Goal: Check status: Check status

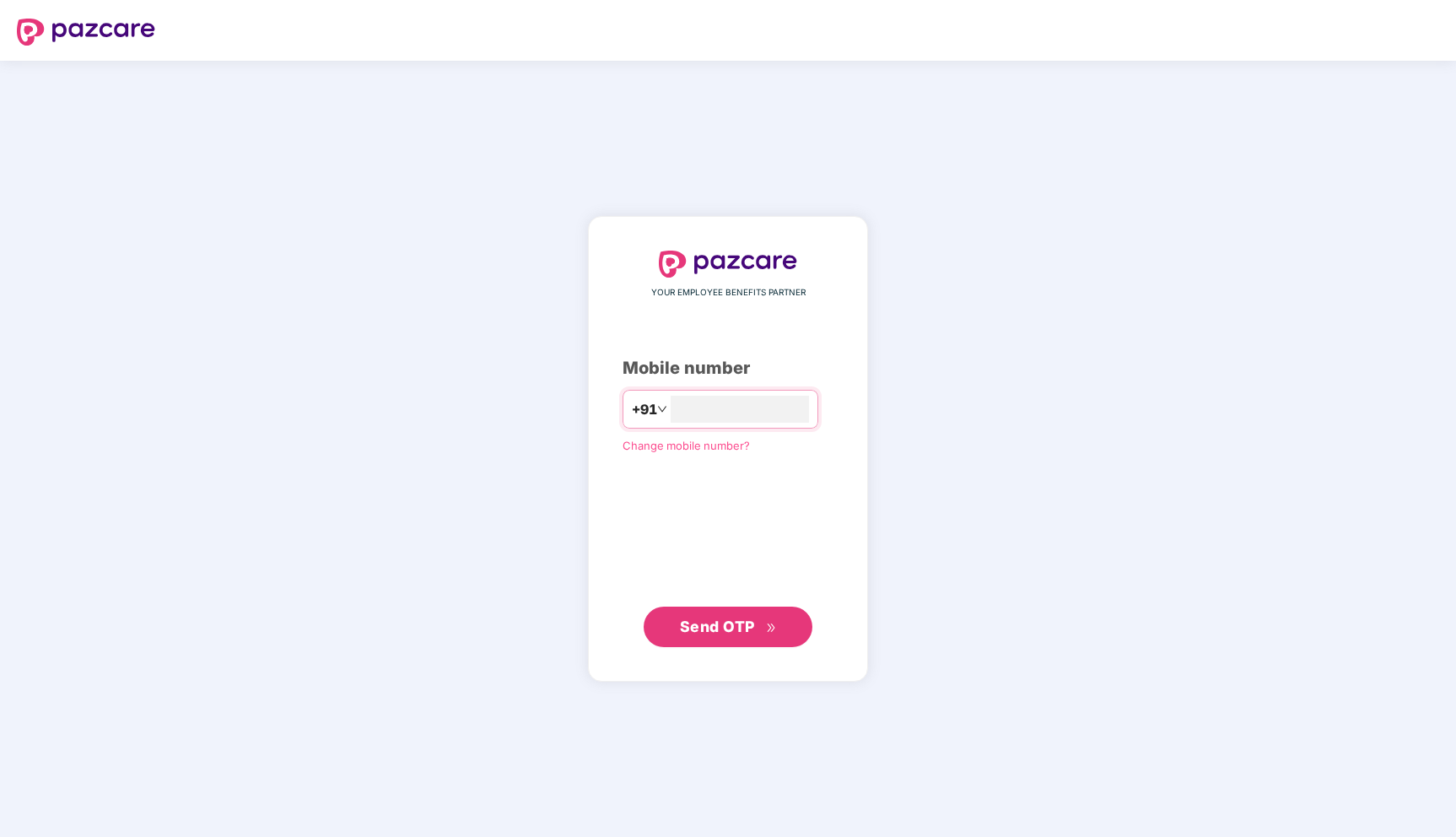
type input "**********"
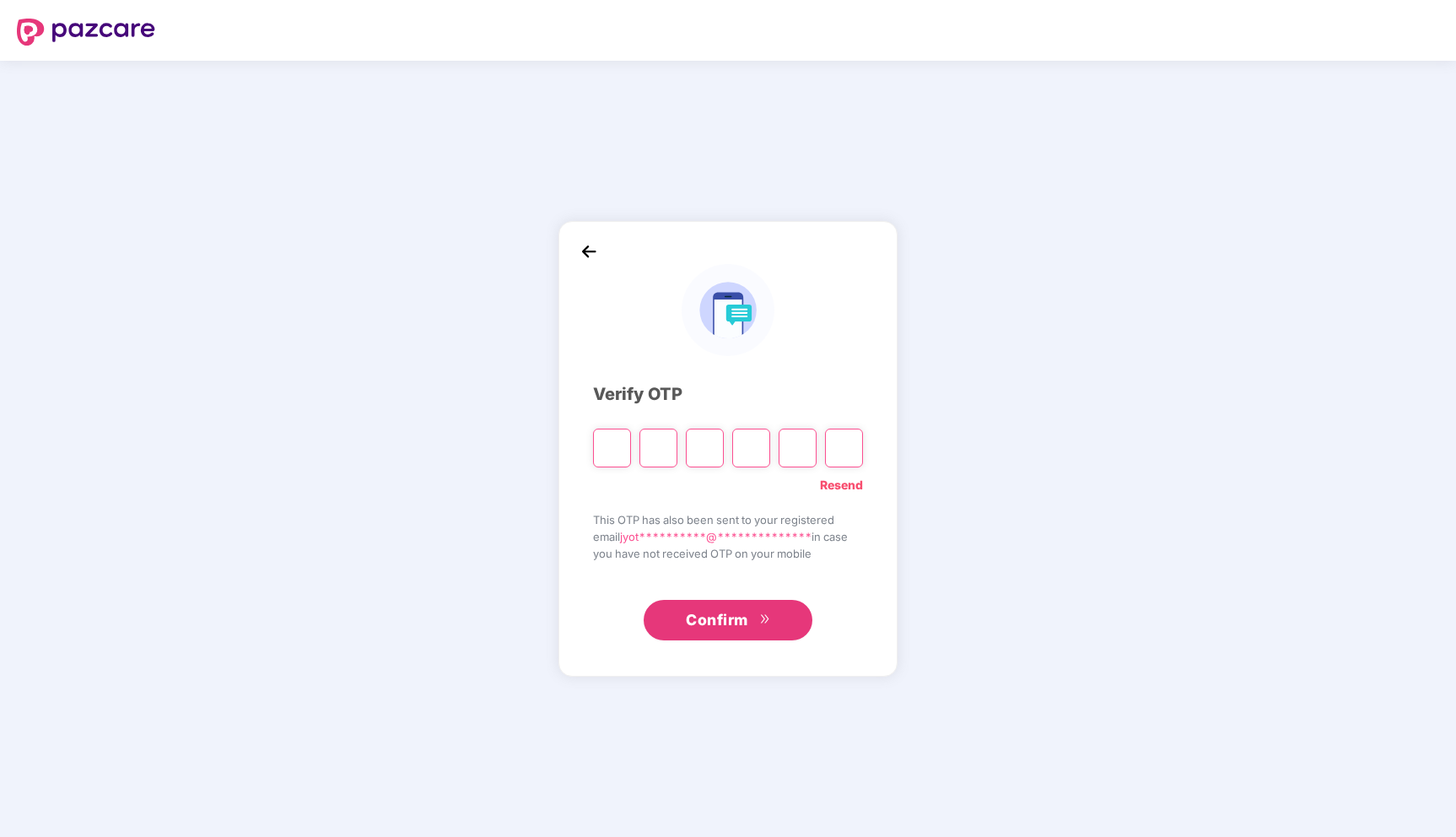
click at [621, 453] on input "Please enter verification code. Digit 1" at bounding box center [612, 448] width 38 height 39
type input "*"
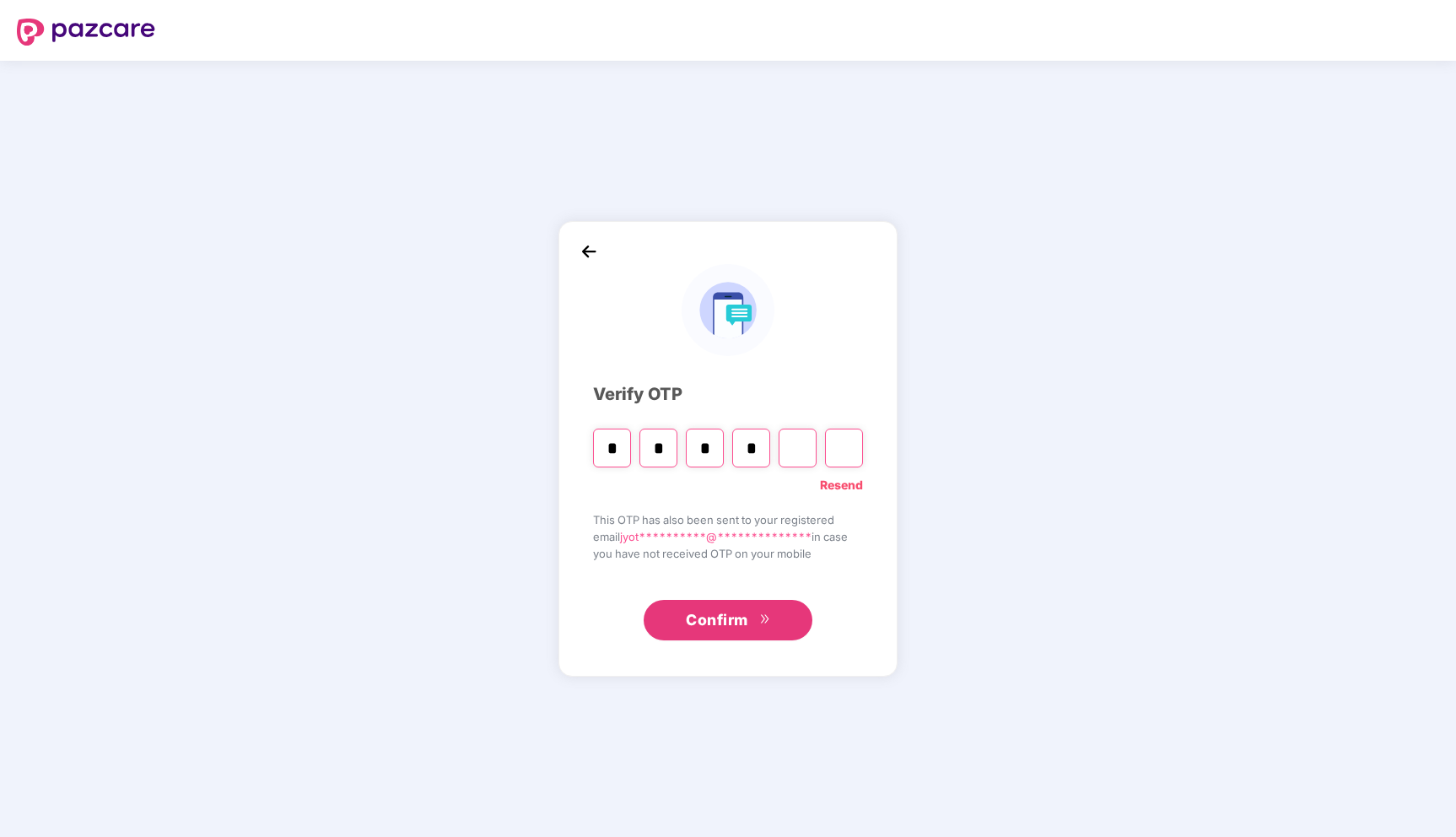
type input "*"
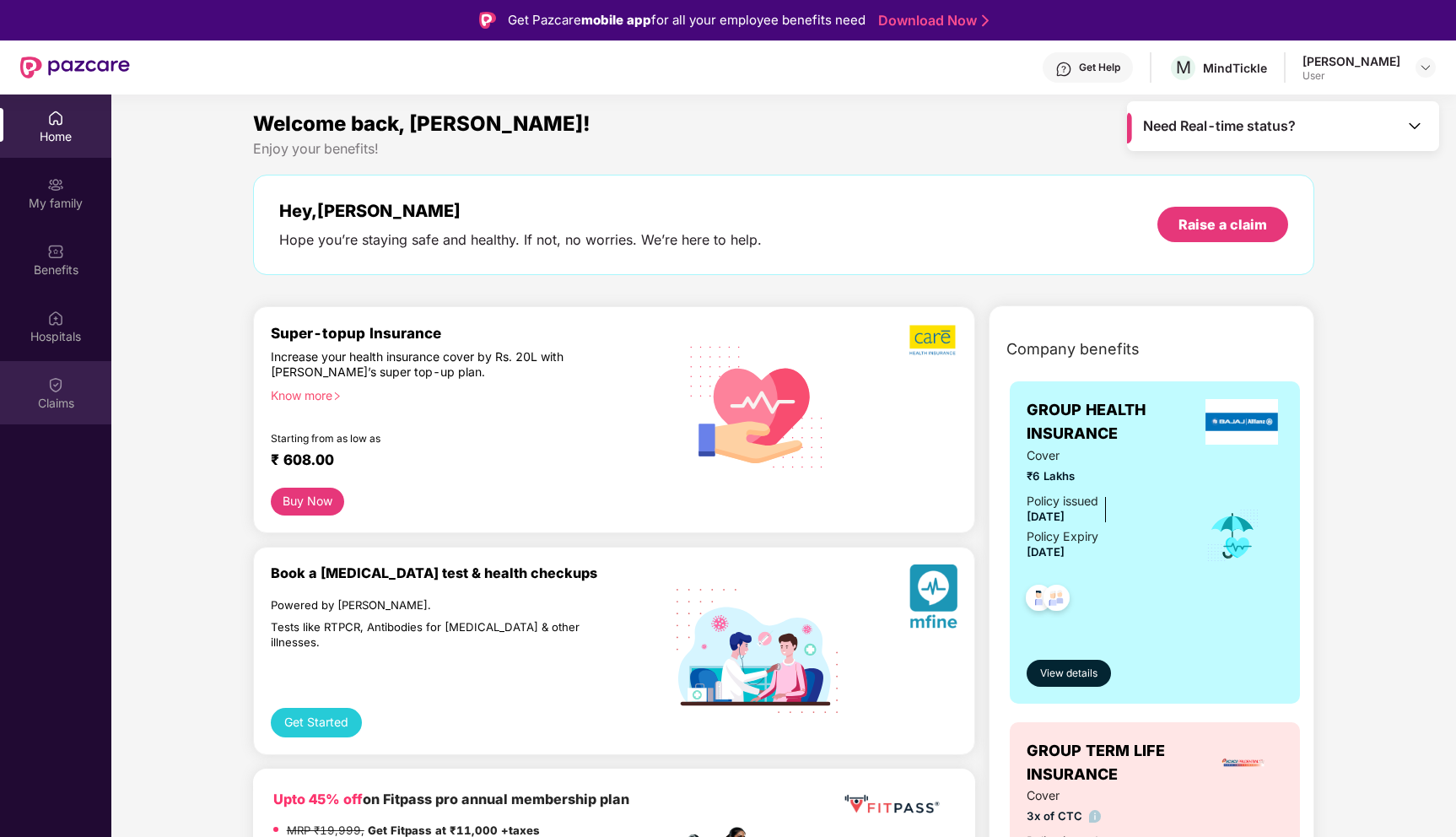
click at [50, 380] on img at bounding box center [56, 385] width 17 height 17
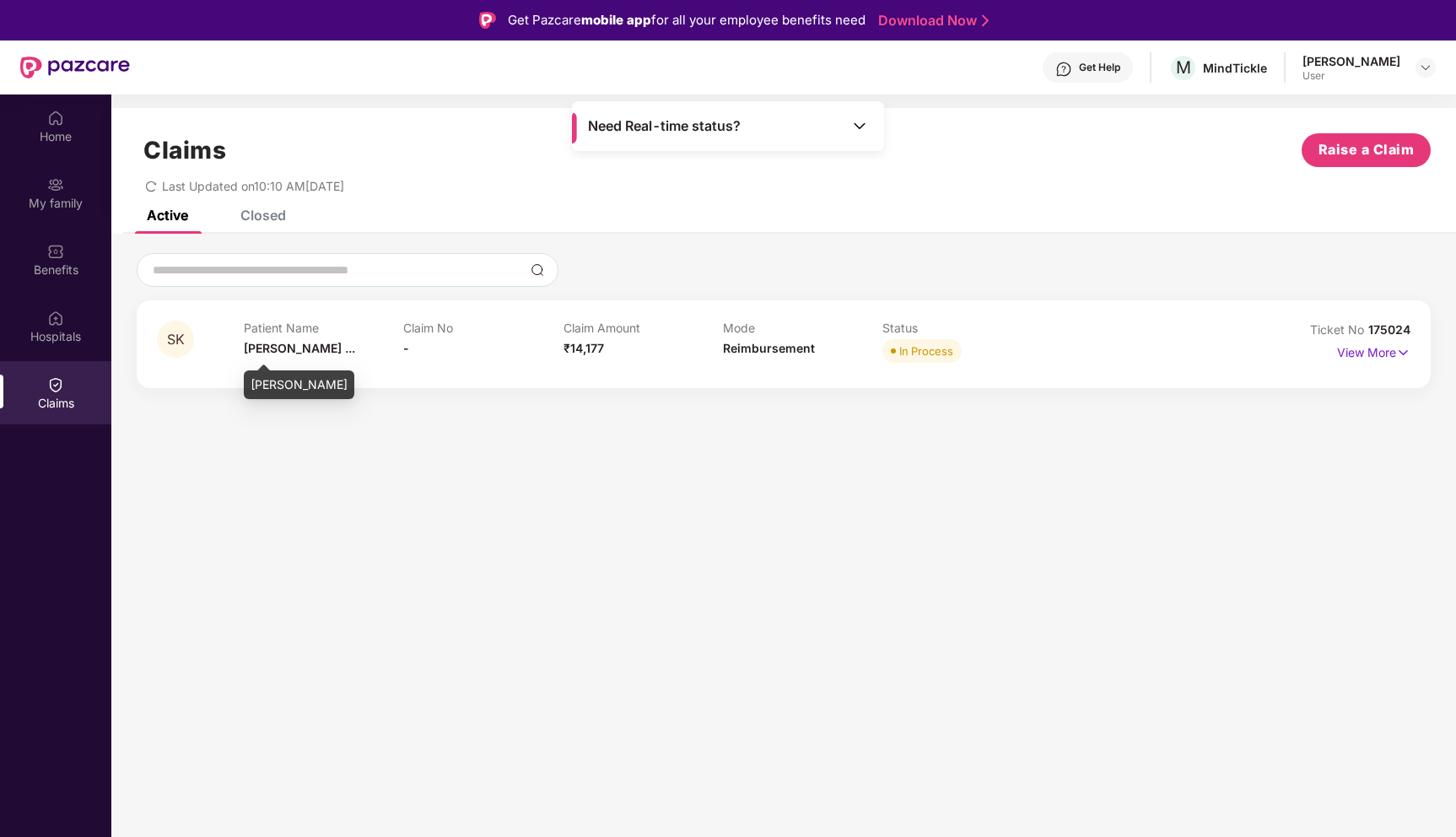
click at [284, 354] on span "[PERSON_NAME] ..." at bounding box center [300, 348] width 112 height 14
click at [1358, 350] on p "View More" at bounding box center [1373, 350] width 74 height 22
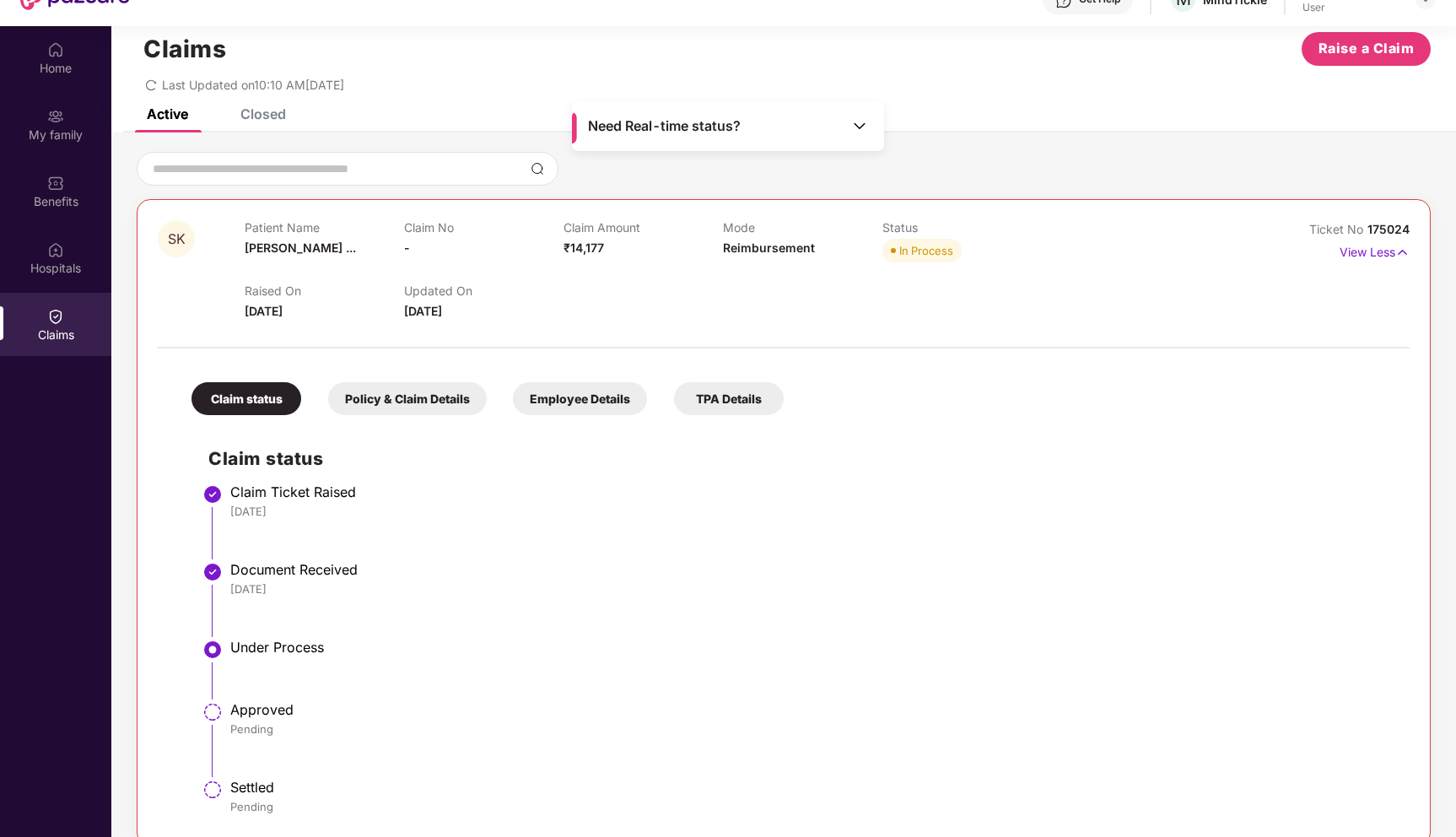
scroll to position [94, 0]
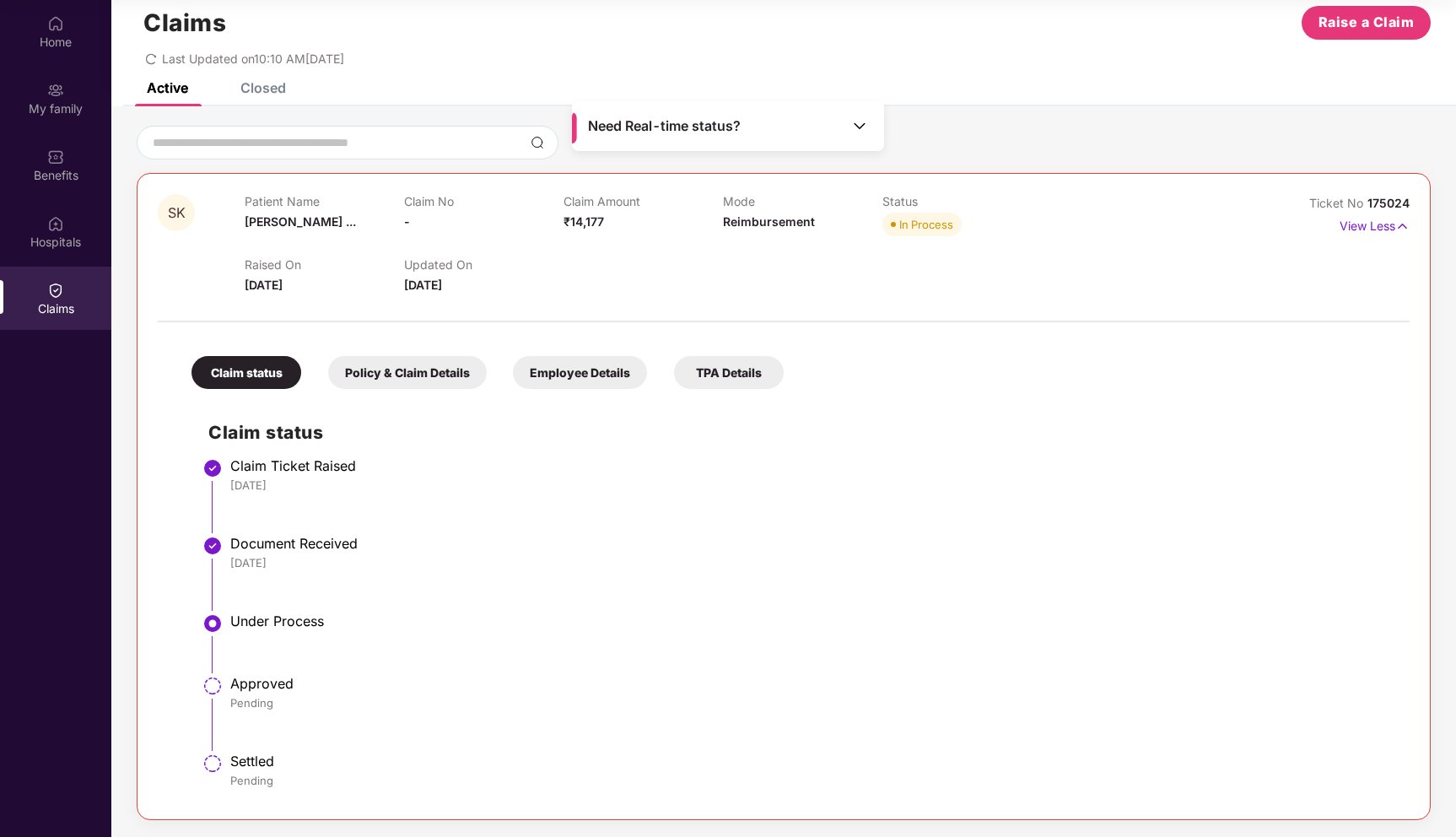
click at [749, 376] on div "TPA Details" at bounding box center [729, 372] width 110 height 33
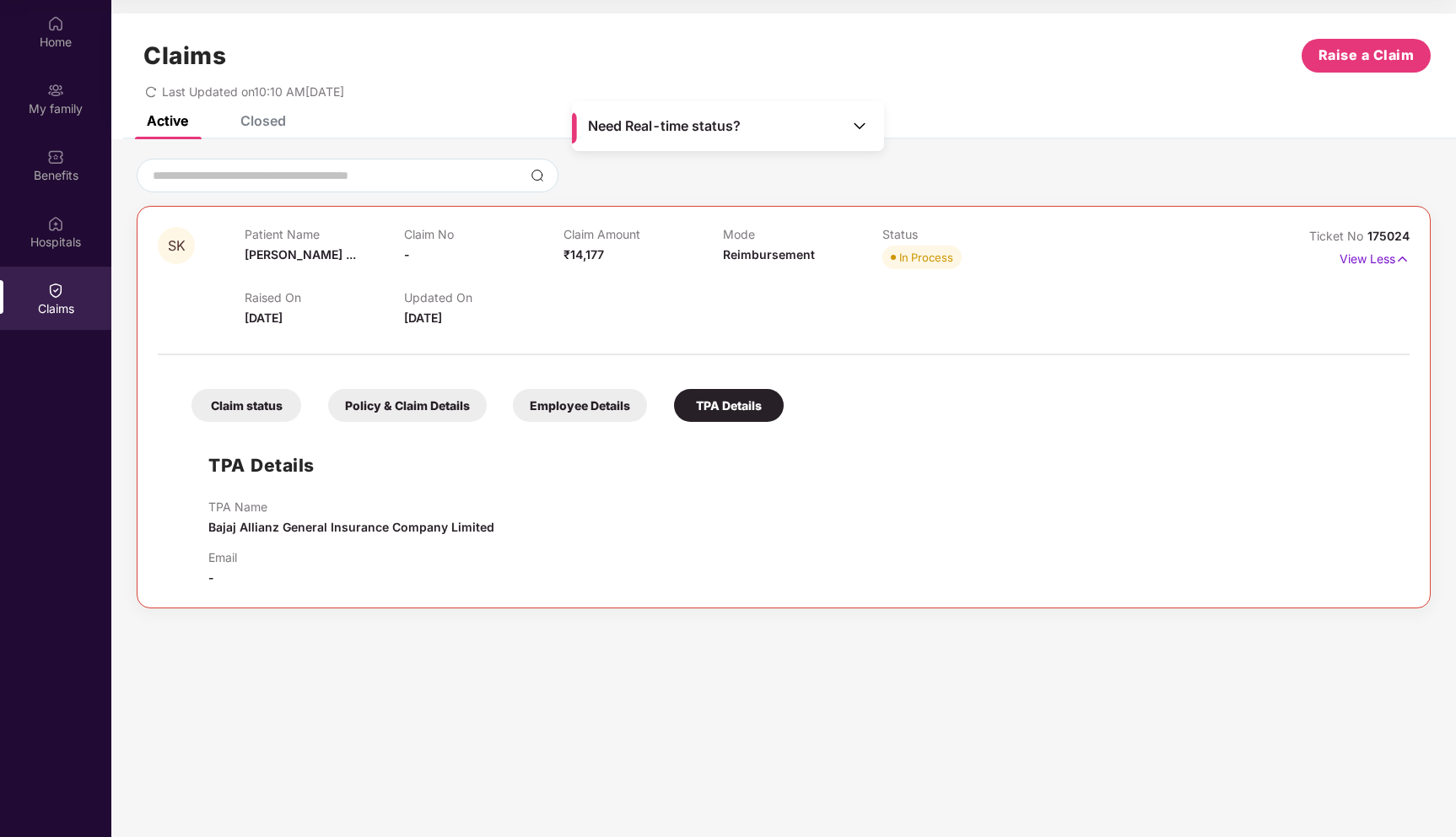
click at [233, 391] on div "Claim status" at bounding box center [247, 405] width 110 height 33
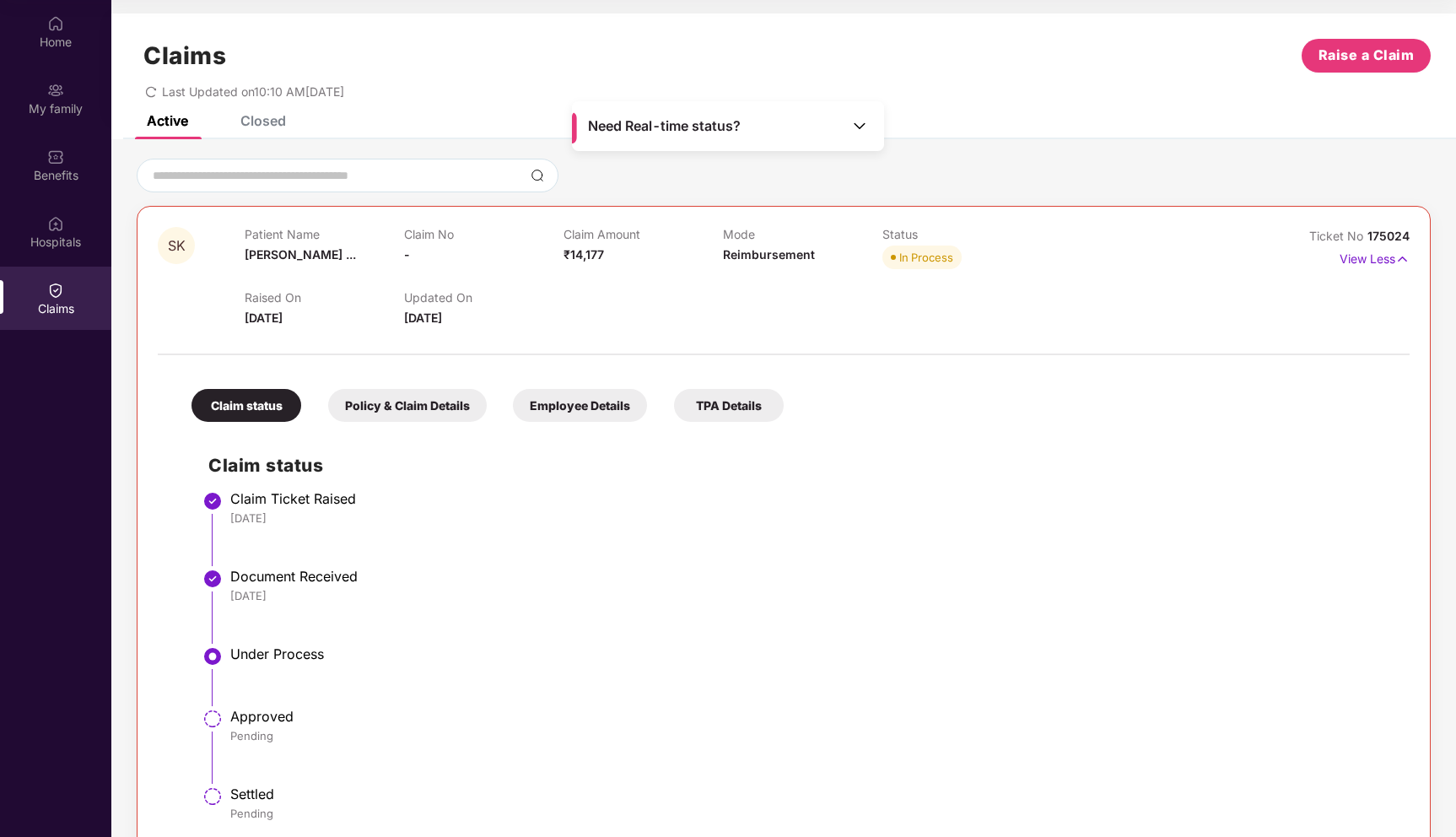
click at [712, 255] on div "Claim Amount ₹14,177" at bounding box center [643, 251] width 159 height 47
click at [714, 117] on span "Need Real-time status?" at bounding box center [664, 126] width 153 height 18
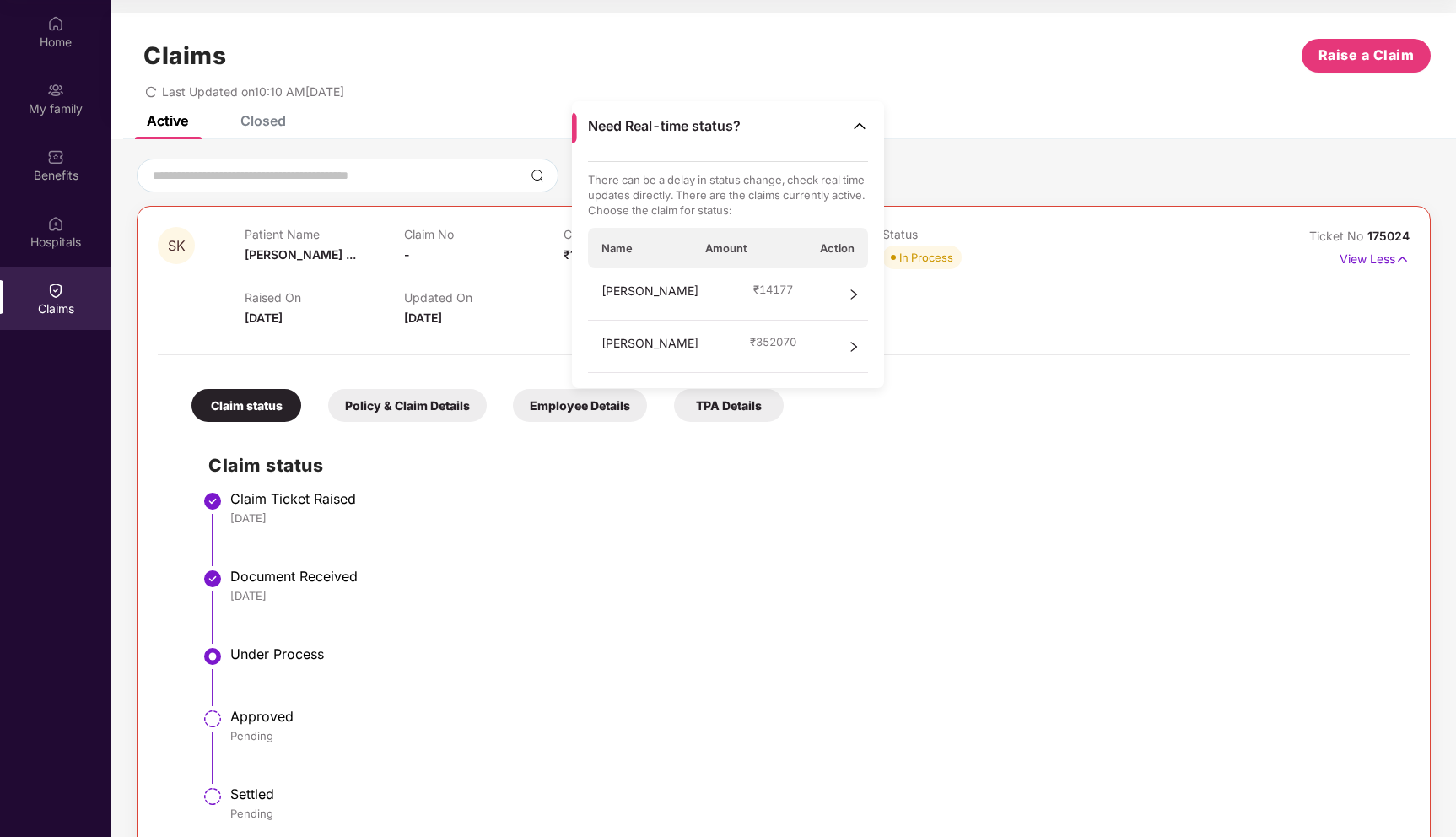
click at [793, 289] on span "₹ 14177" at bounding box center [773, 289] width 40 height 15
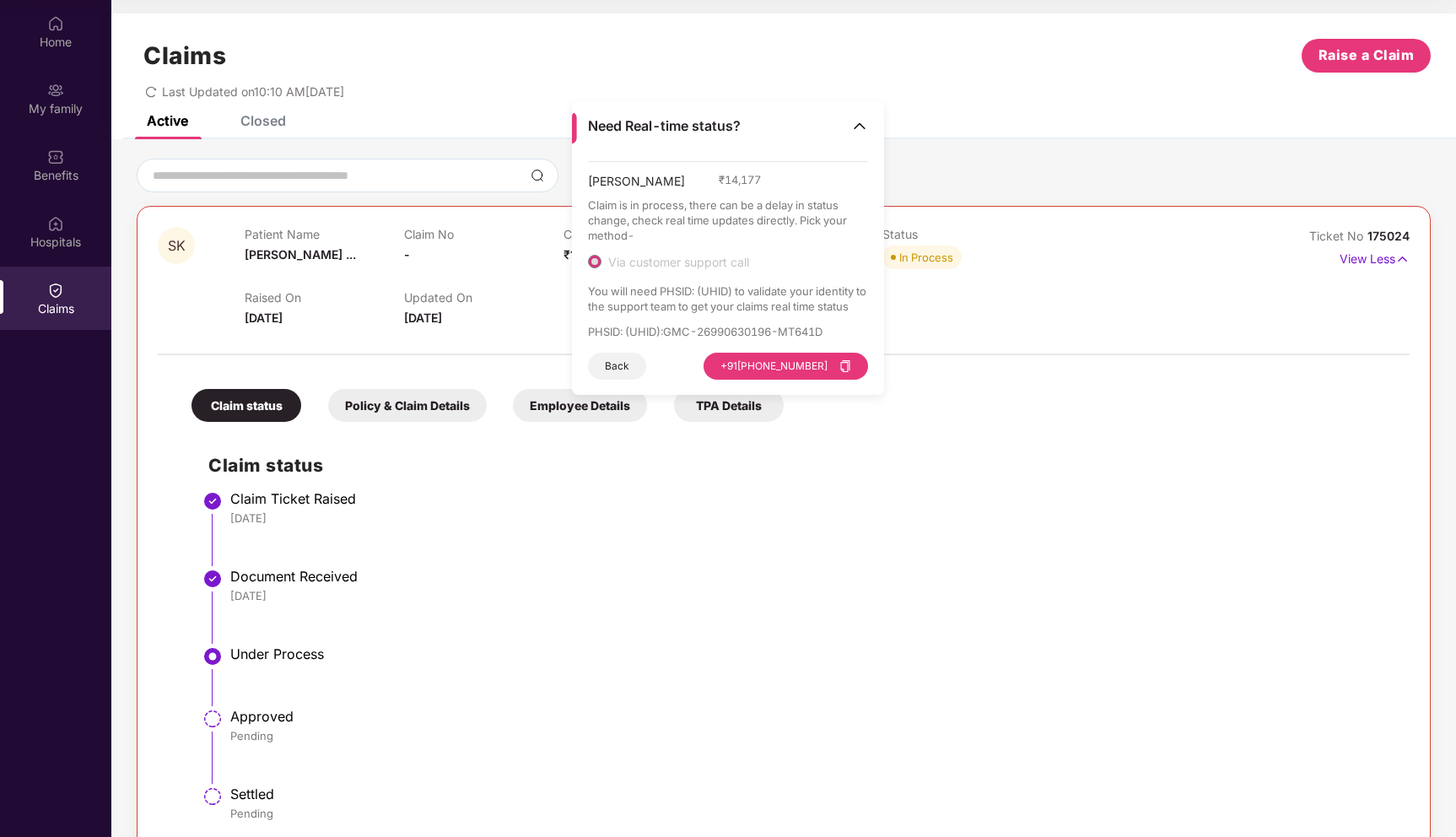
click at [689, 266] on span "Via customer support call" at bounding box center [679, 263] width 155 height 15
click at [841, 371] on button "[PHONE_NUMBER]" at bounding box center [785, 366] width 165 height 27
click at [692, 327] on p "PHSID: (UHID) : GMC-26990630196-MT641D" at bounding box center [728, 332] width 281 height 15
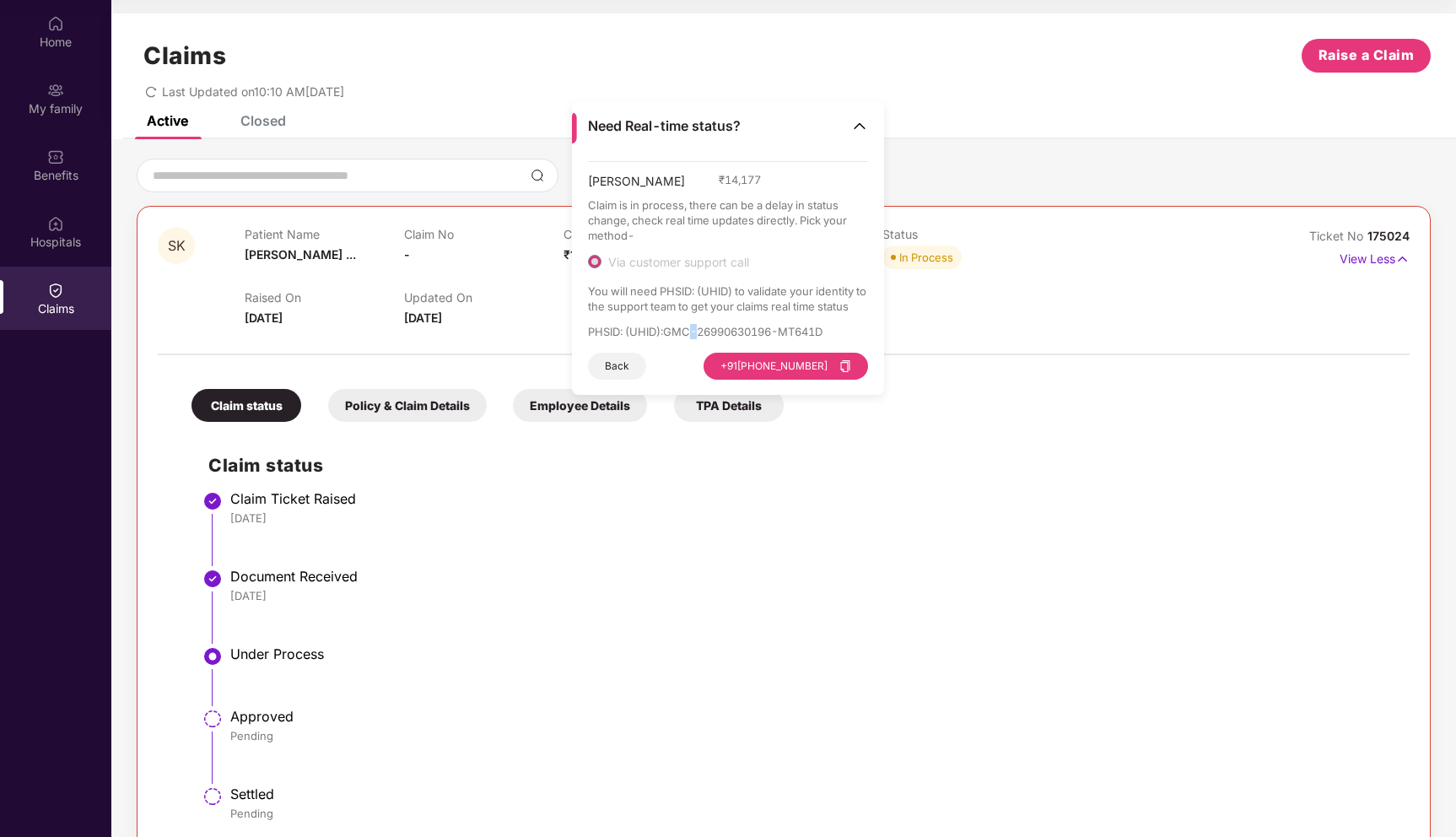
click at [692, 327] on p "PHSID: (UHID) : GMC-26990630196-MT641D" at bounding box center [728, 332] width 281 height 15
copy p "PHSID: (UHID) : GMC-26990630196-MT641D"
click at [643, 178] on span "[PERSON_NAME]" at bounding box center [636, 185] width 97 height 25
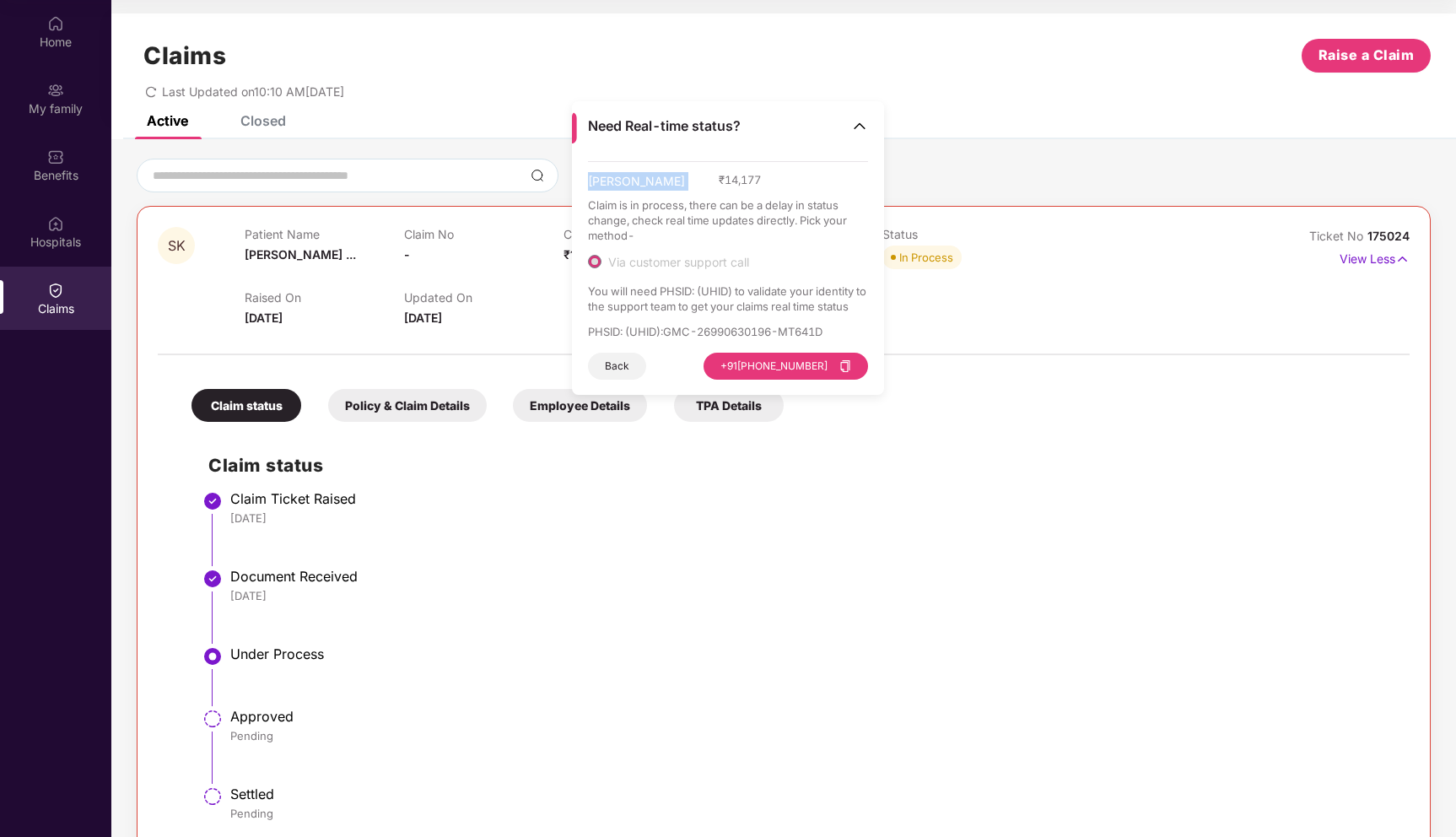
click at [643, 178] on span "[PERSON_NAME]" at bounding box center [636, 185] width 97 height 25
click at [761, 178] on span "₹ 14,177" at bounding box center [740, 180] width 42 height 15
copy div "[PERSON_NAME] ₹ 14,177"
click at [288, 130] on div "Active Closed" at bounding box center [784, 127] width 1345 height 23
click at [262, 120] on div "Closed" at bounding box center [263, 120] width 46 height 17
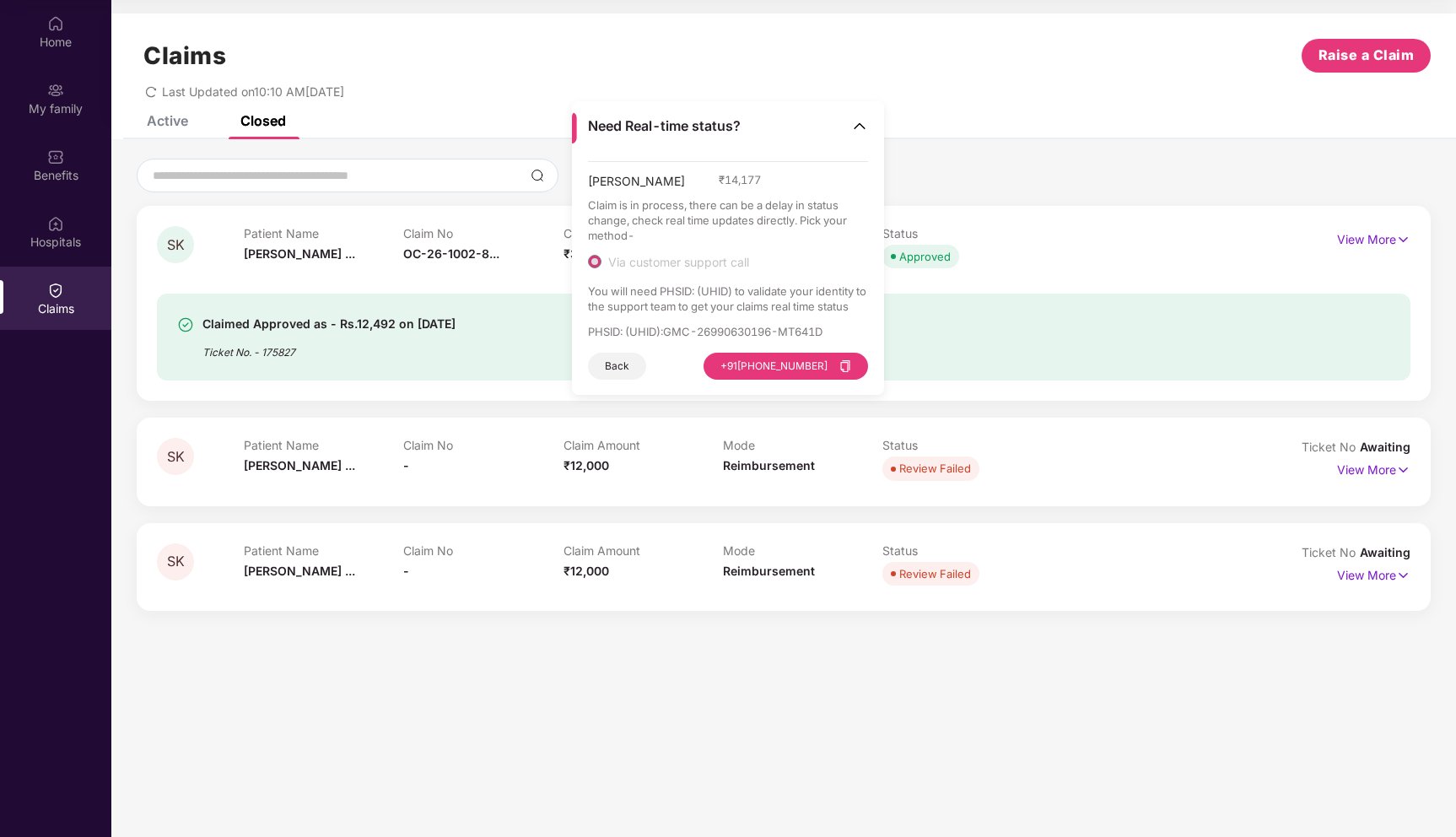
click at [861, 125] on img at bounding box center [860, 126] width 17 height 17
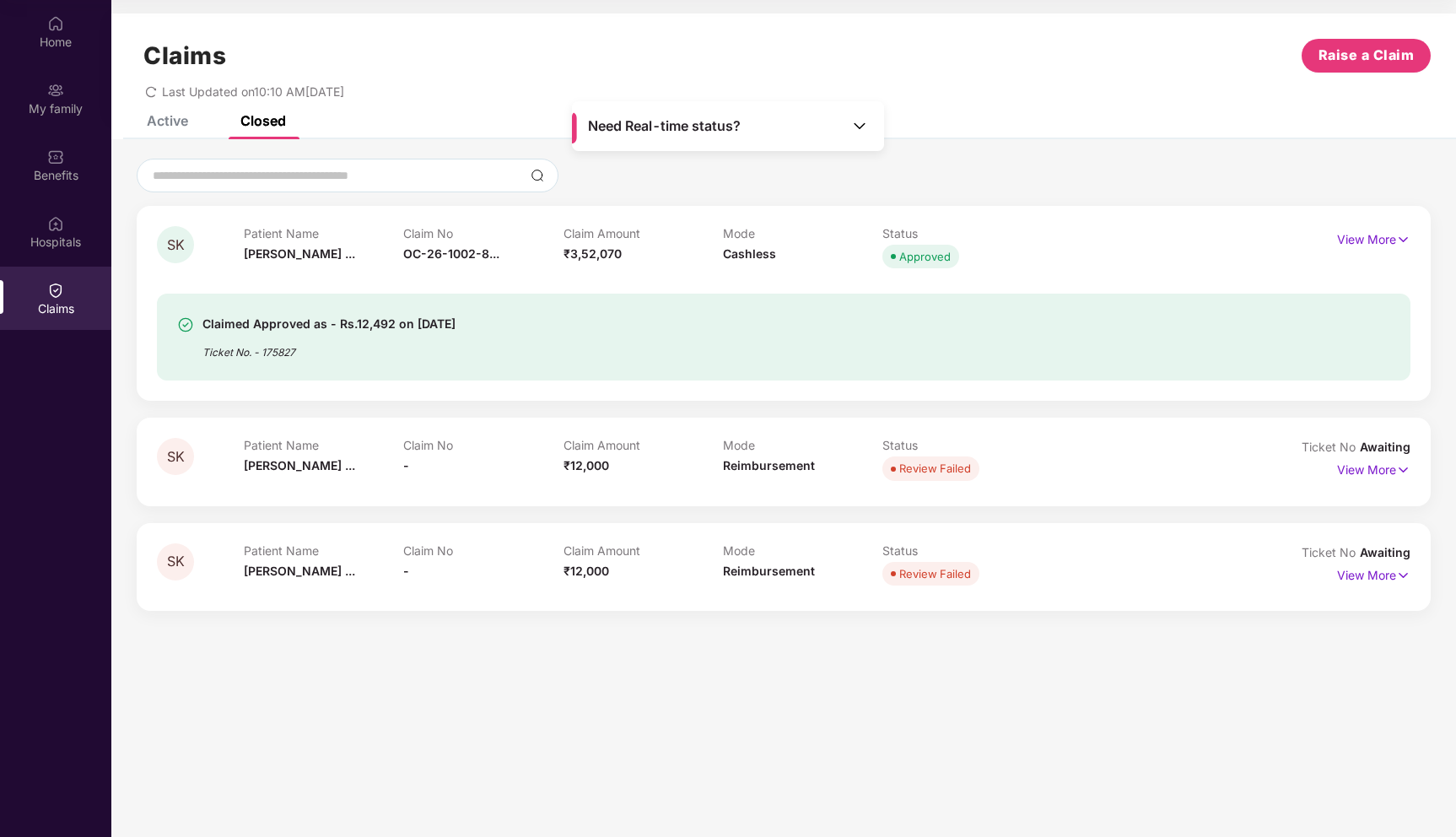
click at [999, 130] on div "Active Closed" at bounding box center [784, 127] width 1345 height 23
drag, startPoint x: 335, startPoint y: 326, endPoint x: 525, endPoint y: 327, distance: 190.0
click at [526, 328] on div "Claimed Approved as - Rs.12,492 on [DATE] Ticket No. - 175827" at bounding box center [682, 337] width 1011 height 47
click at [456, 329] on div "Claimed Approved as - Rs.12,492 on [DATE]" at bounding box center [329, 324] width 253 height 21
click at [179, 129] on div "Active" at bounding box center [155, 121] width 67 height 37
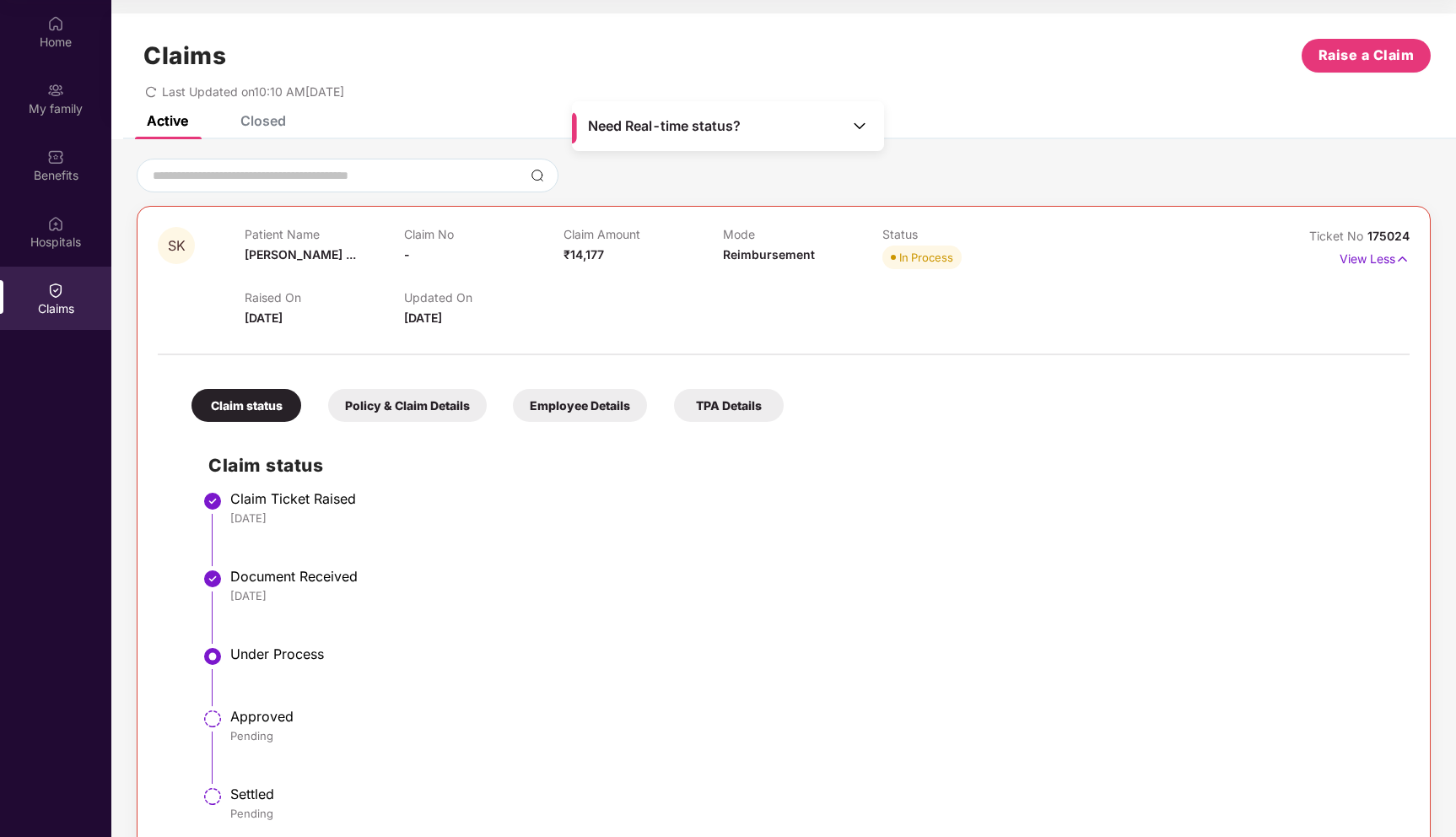
click at [270, 127] on div "Closed" at bounding box center [263, 120] width 46 height 17
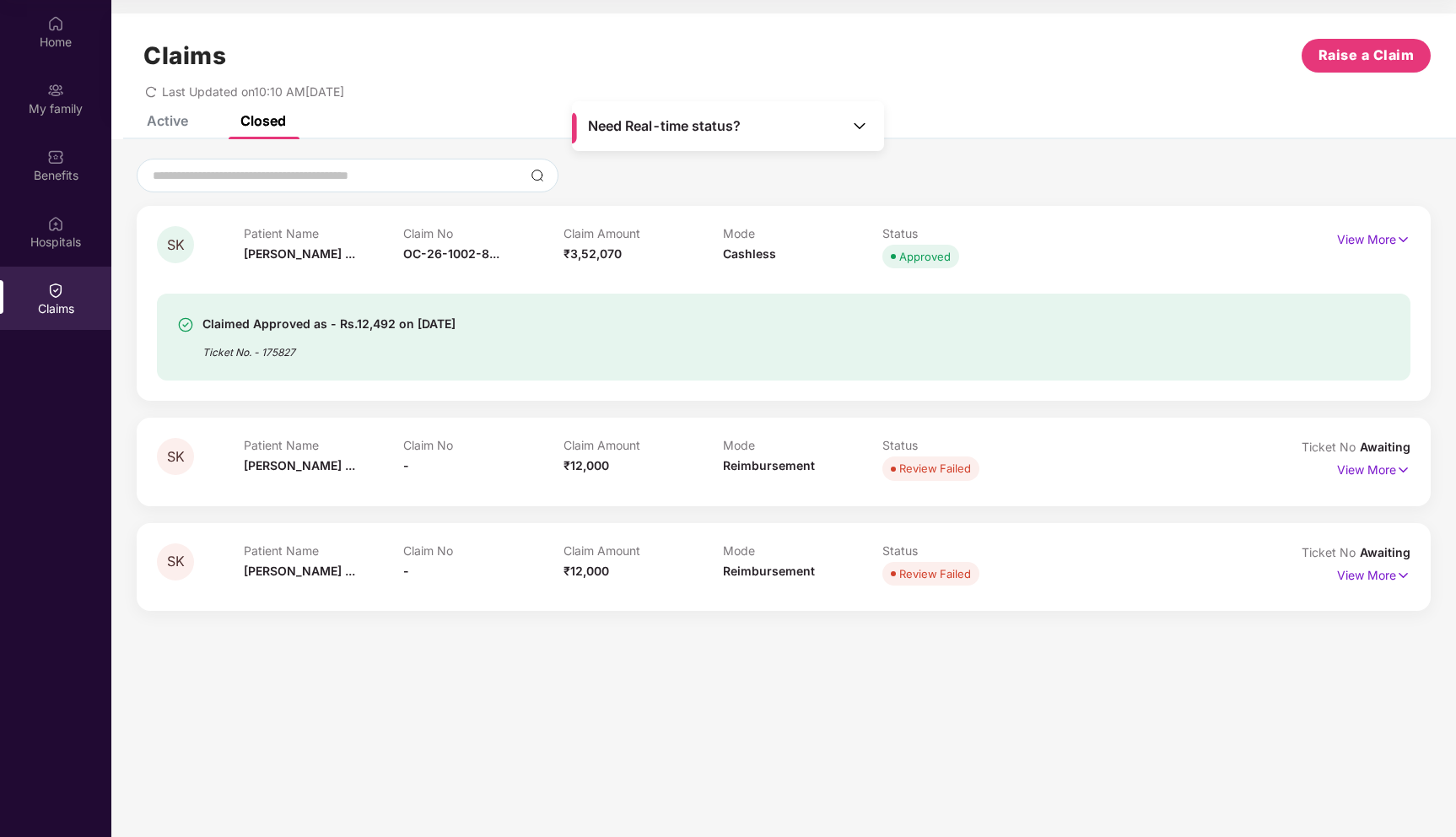
click at [276, 351] on div "Ticket No. - 175827" at bounding box center [329, 348] width 253 height 26
copy div "175827"
click at [1386, 239] on p "View More" at bounding box center [1373, 238] width 74 height 22
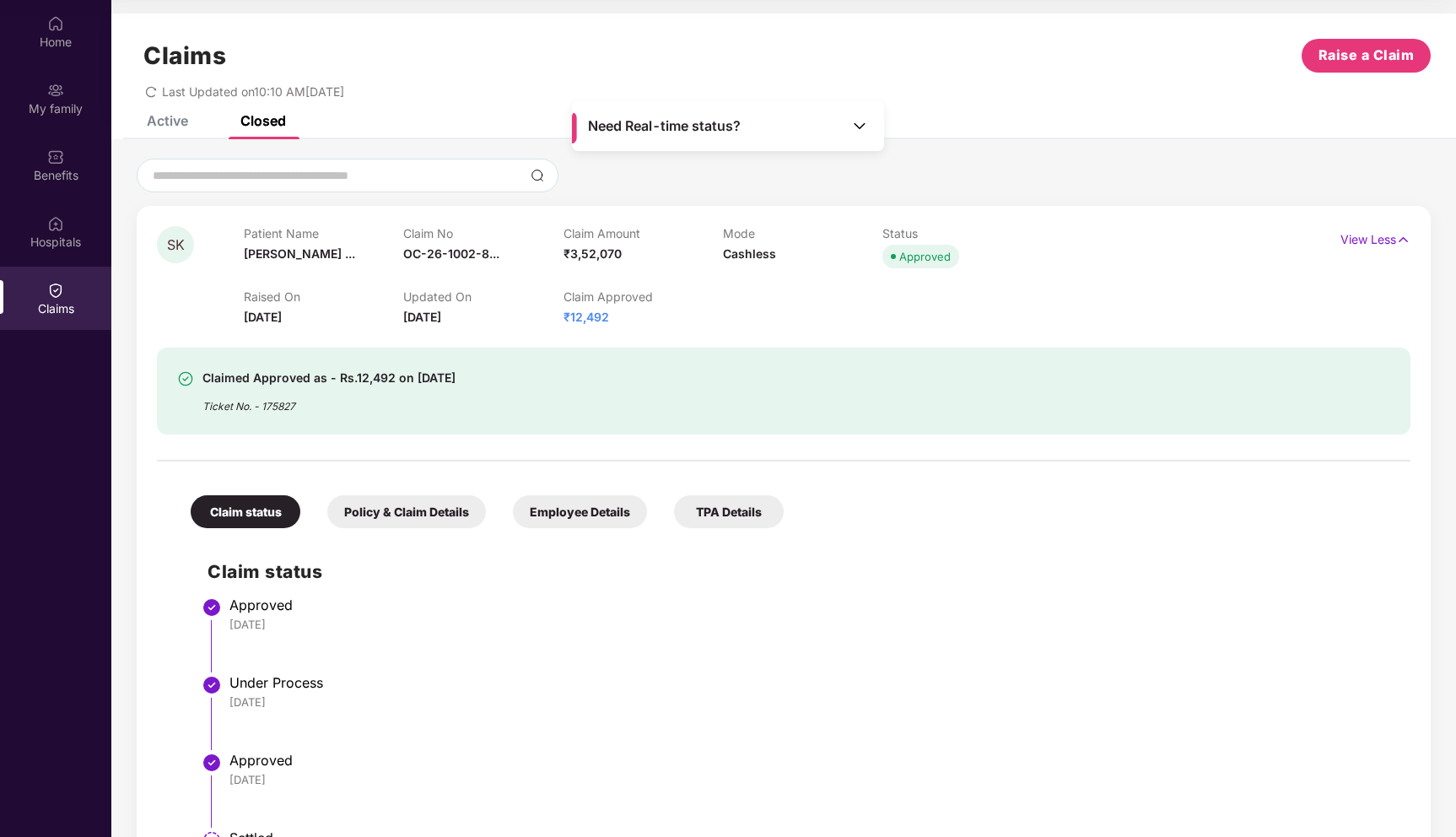
click at [595, 252] on span "₹3,52,070" at bounding box center [592, 253] width 58 height 14
click at [653, 326] on div "Claimed Approved as - Rs.12,492 on [DATE] Ticket No. - 175827" at bounding box center [783, 380] width 1254 height 108
drag, startPoint x: 567, startPoint y: 298, endPoint x: 675, endPoint y: 299, distance: 108.0
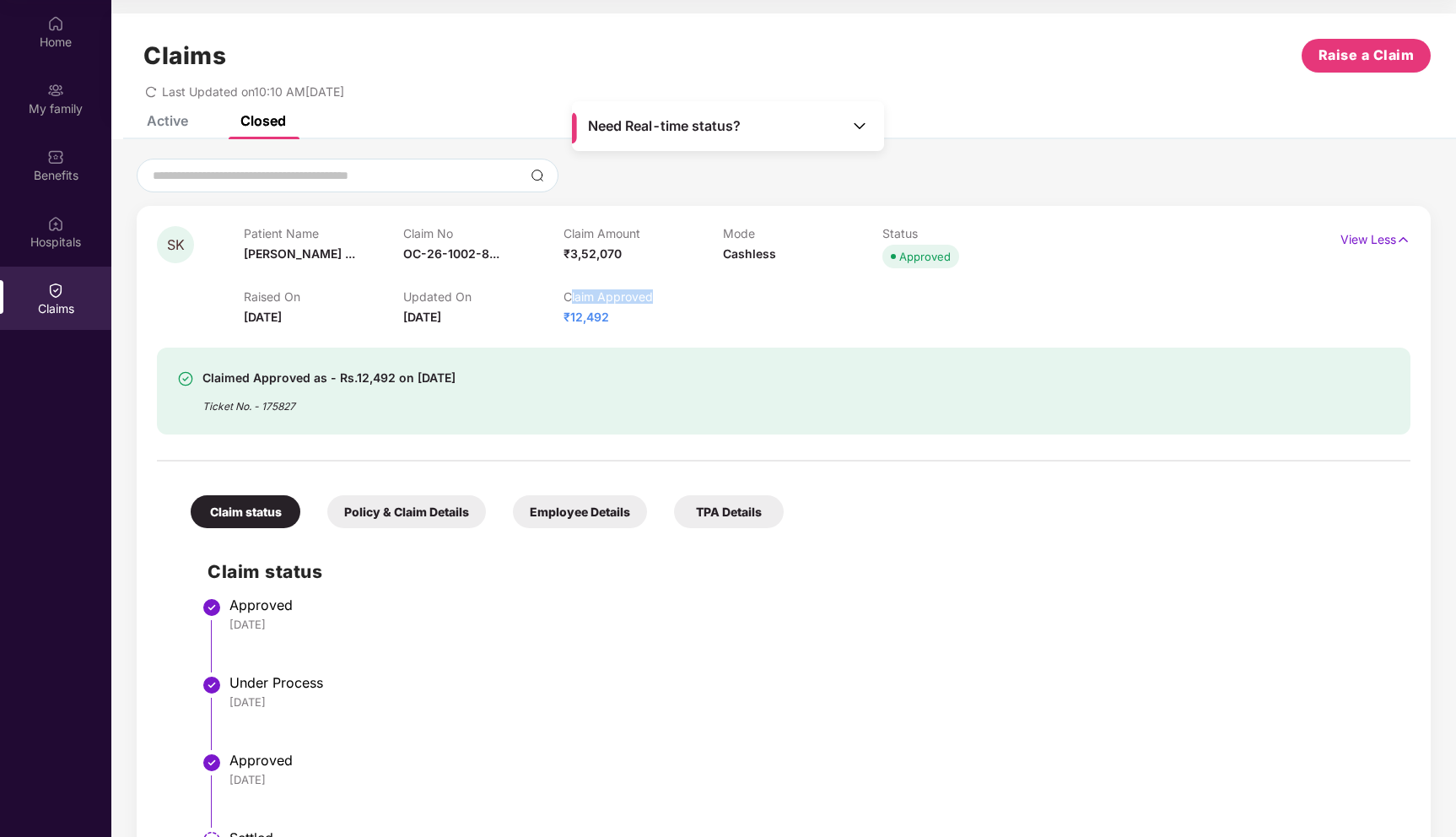
click at [675, 299] on p "Claim Approved" at bounding box center [643, 296] width 159 height 14
click at [636, 293] on p "Claim Approved" at bounding box center [643, 296] width 159 height 14
click at [658, 333] on div "Claimed Approved as - Rs.12,492 on [DATE] Ticket No. - 175827" at bounding box center [783, 380] width 1254 height 108
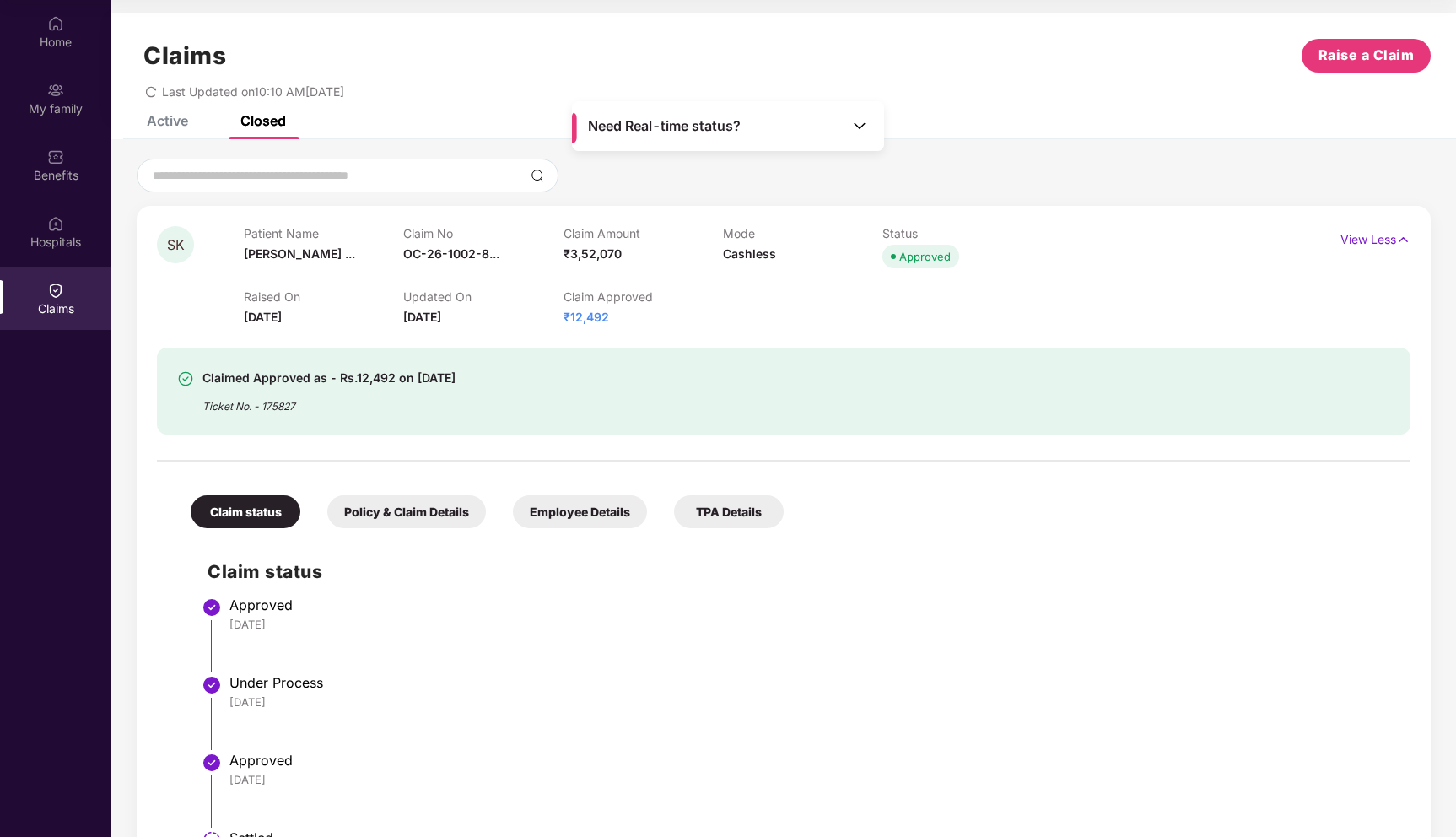
click at [854, 137] on div "Need Real-time status?" at bounding box center [728, 126] width 312 height 49
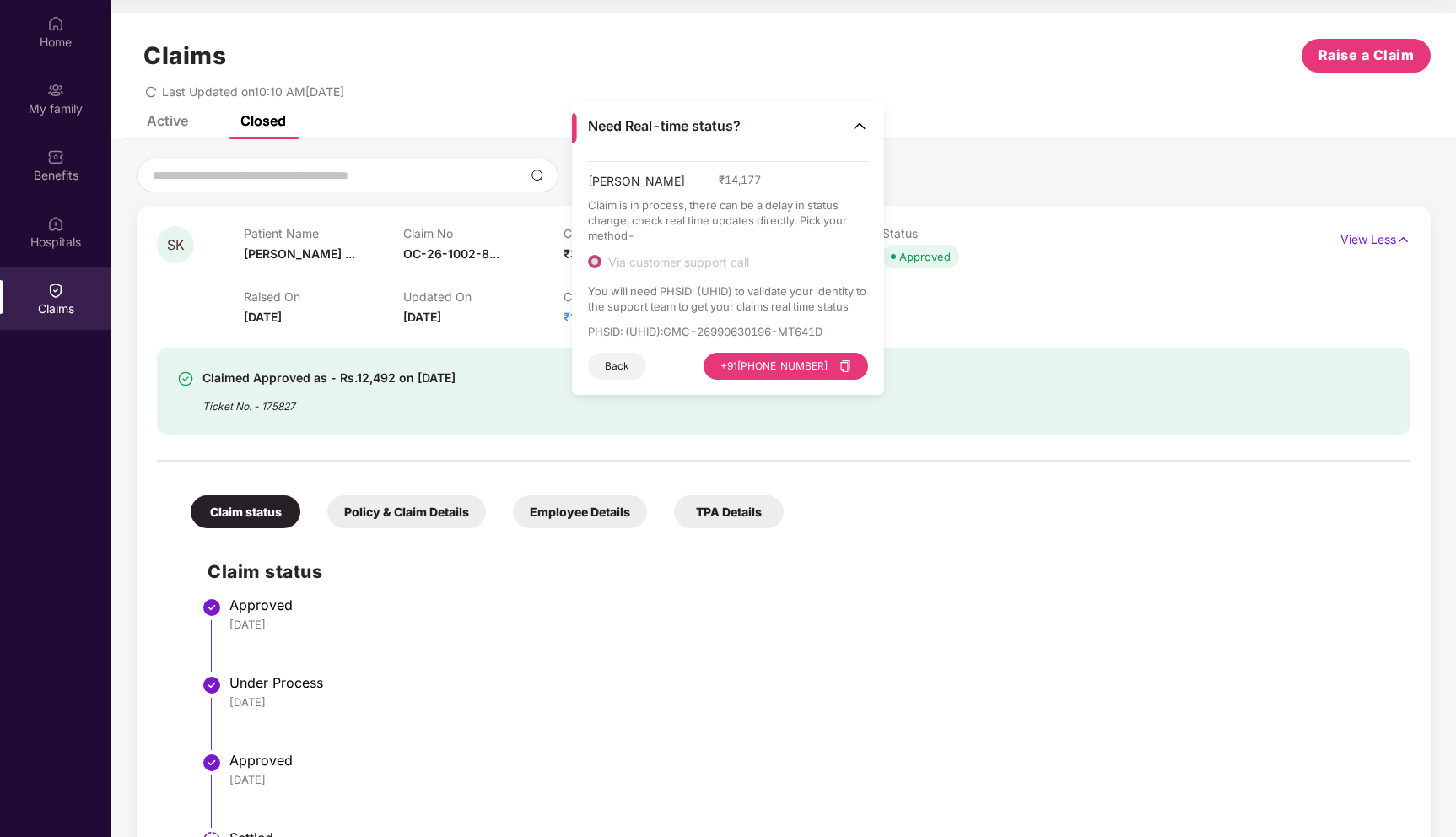
click at [434, 326] on div "Claimed Approved as - Rs.12,492 on [DATE] Ticket No. - 175827" at bounding box center [783, 380] width 1254 height 108
click at [865, 121] on img at bounding box center [860, 126] width 17 height 17
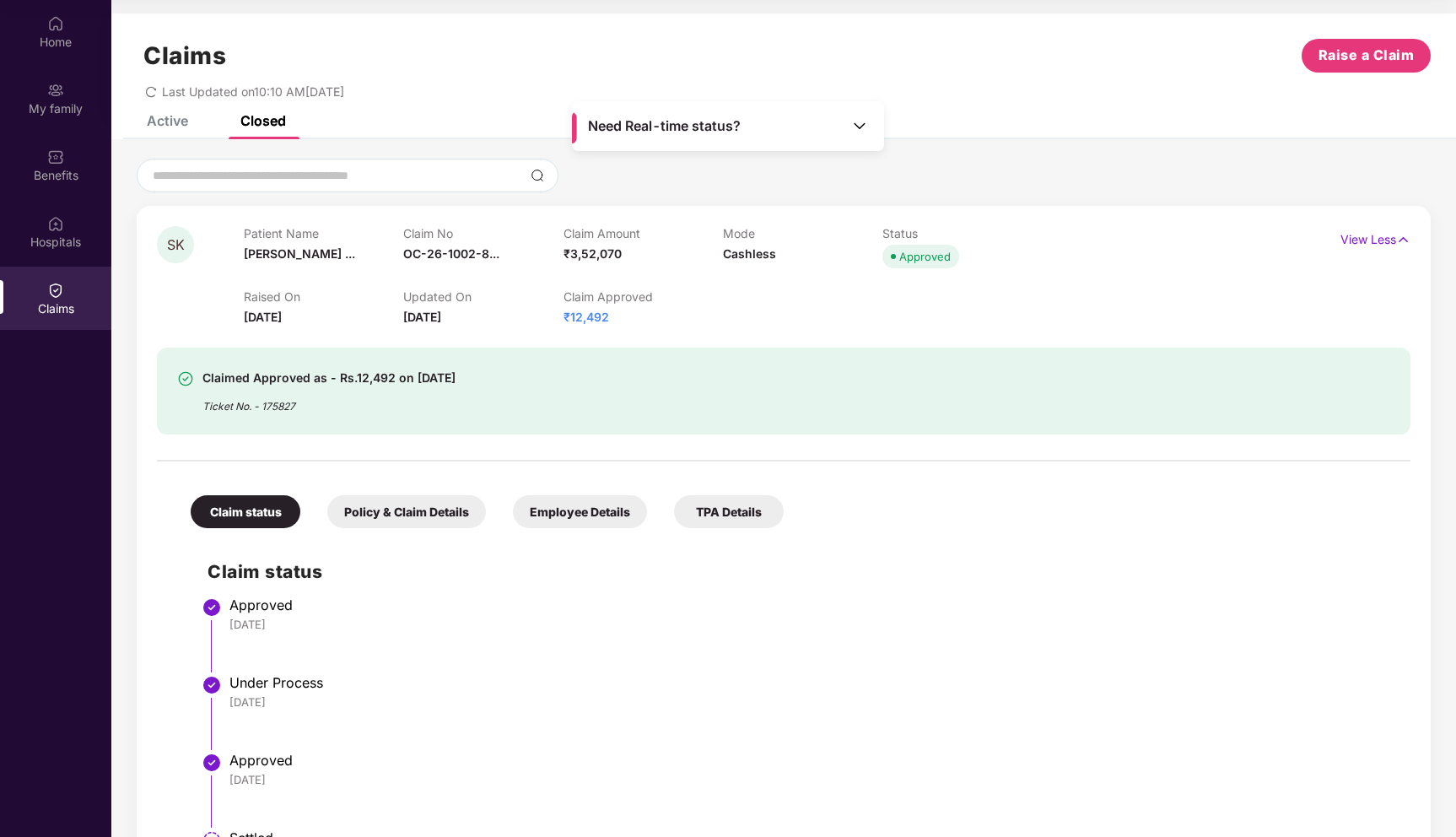
click at [279, 405] on div "Ticket No. - 175827" at bounding box center [329, 402] width 253 height 26
copy div "175827"
